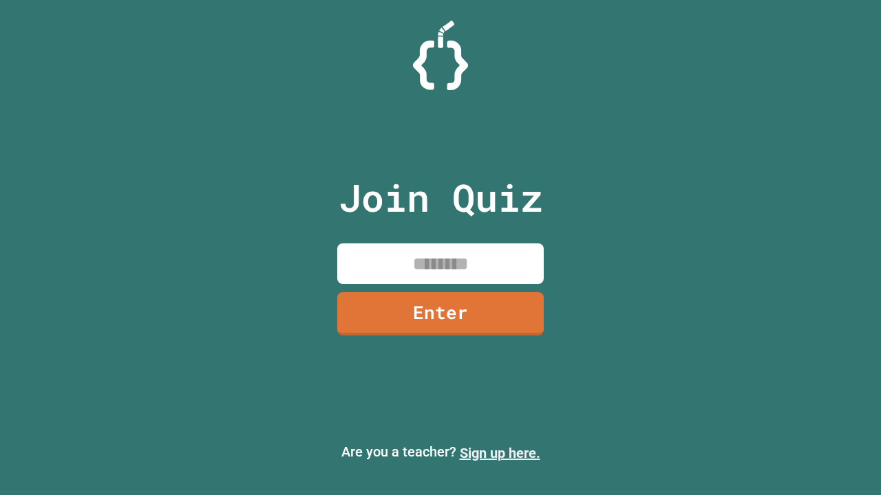
click at [499, 453] on link "Sign up here." at bounding box center [500, 453] width 80 height 17
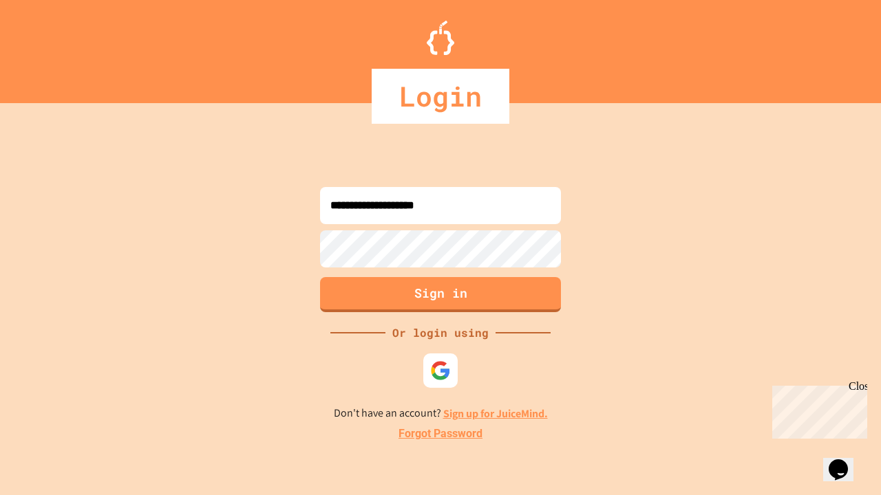
type input "**********"
